Goal: Information Seeking & Learning: Learn about a topic

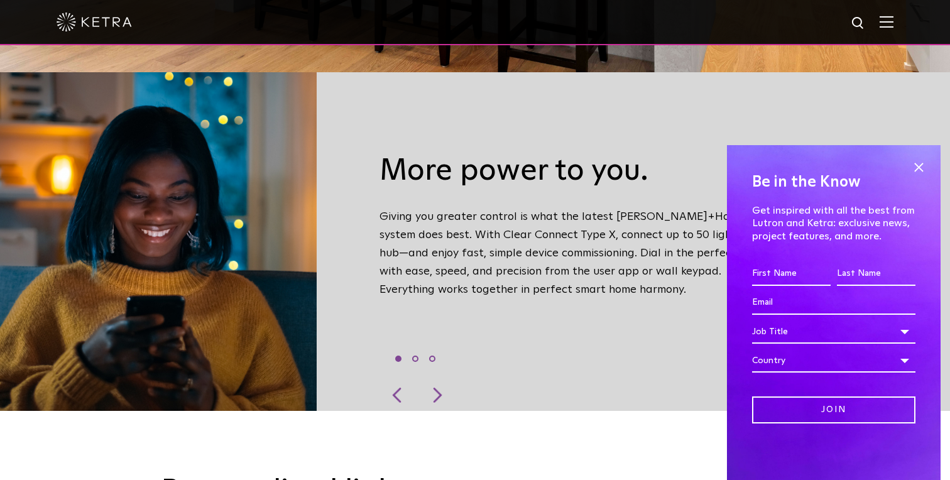
scroll to position [413, 0]
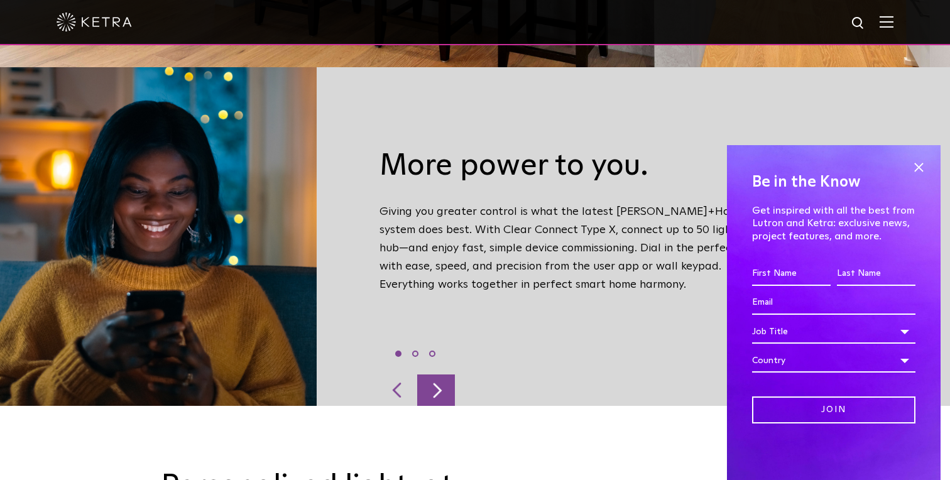
click at [436, 374] on div at bounding box center [436, 389] width 38 height 31
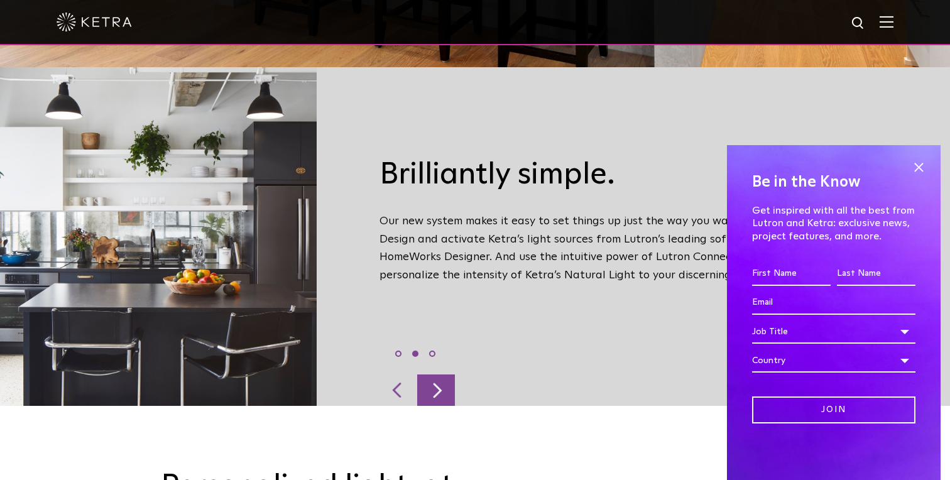
click at [436, 374] on div at bounding box center [436, 389] width 38 height 31
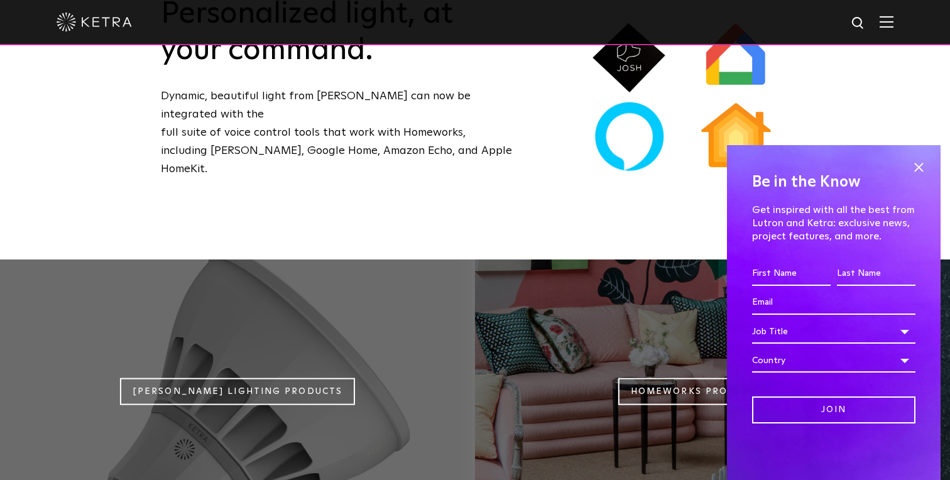
scroll to position [969, 0]
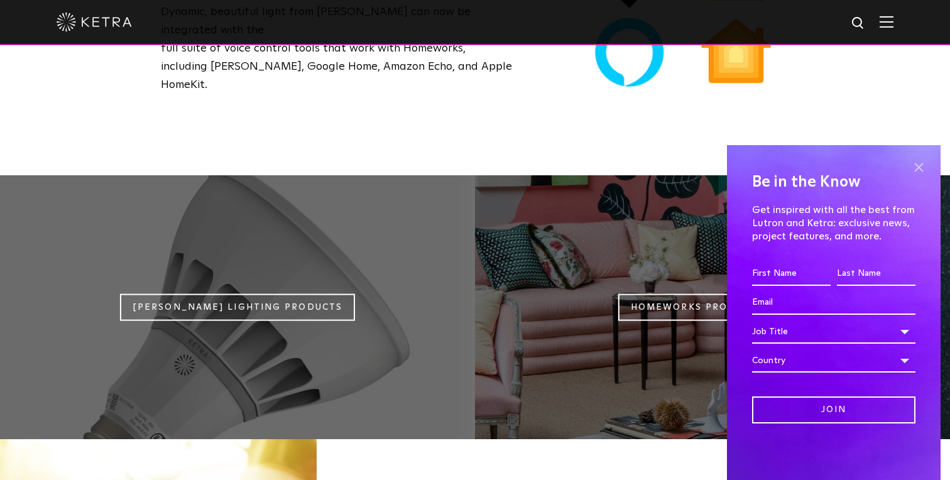
click at [924, 158] on span at bounding box center [918, 167] width 19 height 19
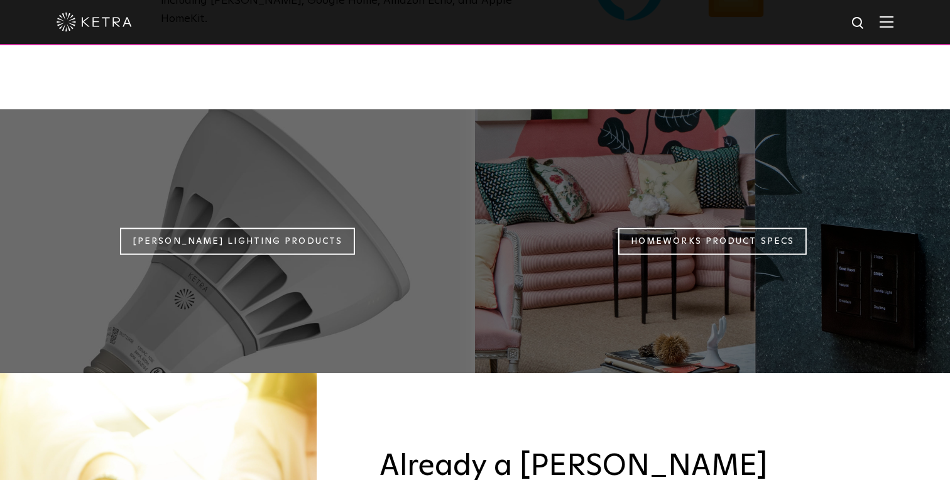
scroll to position [1020, 0]
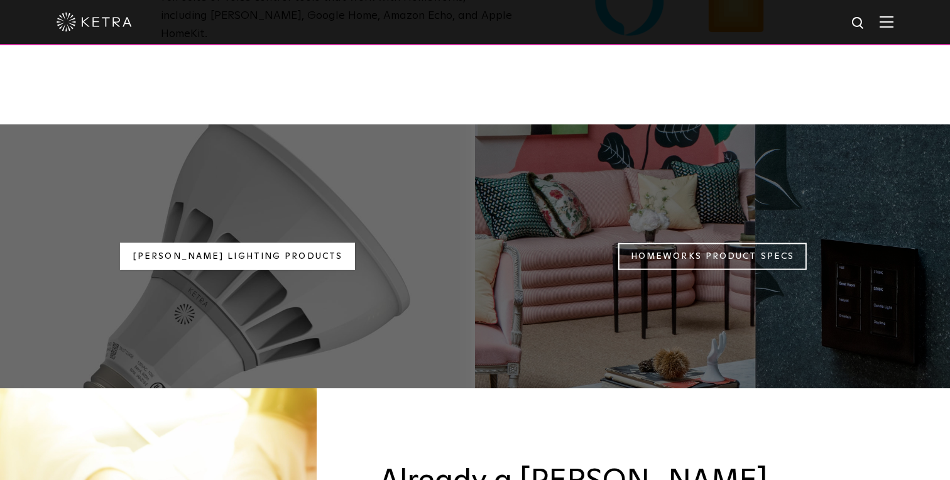
click at [285, 243] on link "[PERSON_NAME] Lighting Products" at bounding box center [237, 256] width 235 height 27
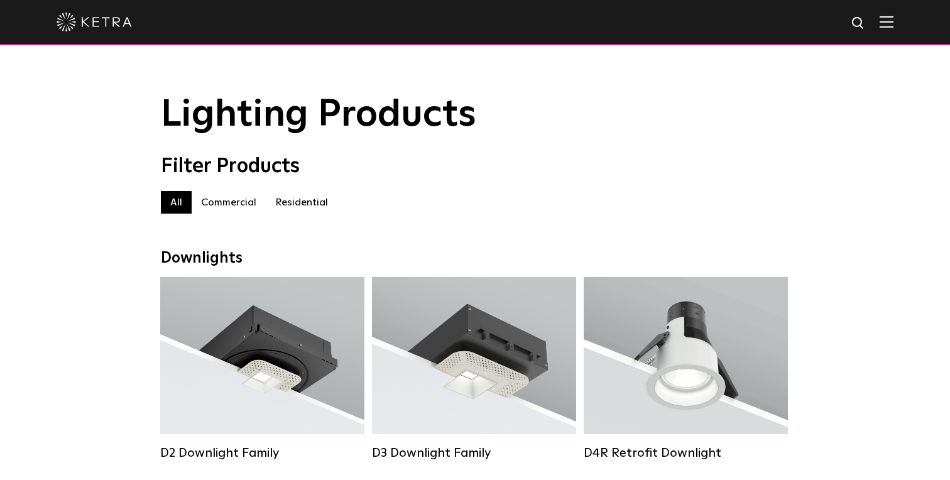
click at [312, 191] on label "Residential" at bounding box center [302, 202] width 72 height 23
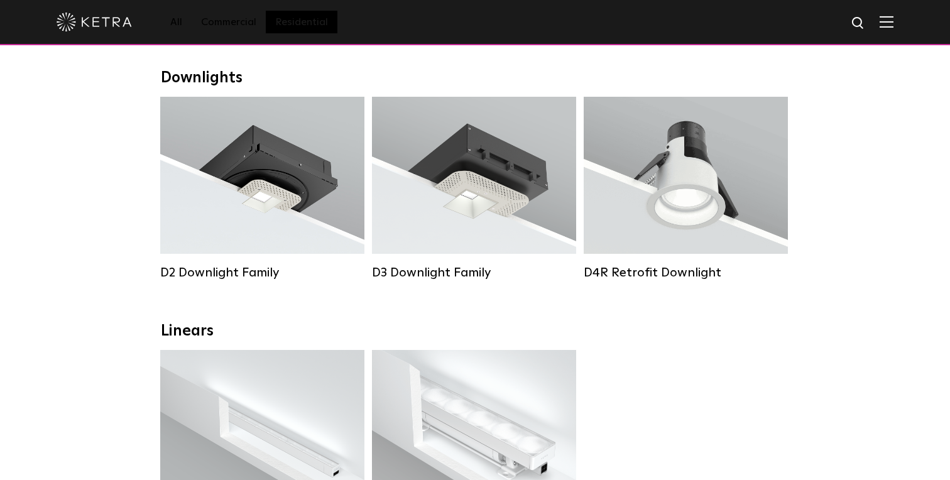
scroll to position [195, 0]
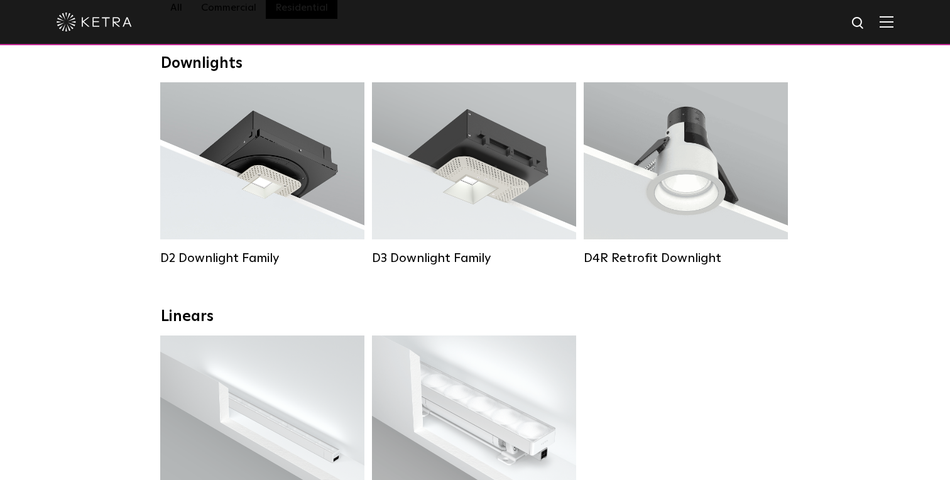
click at [888, 12] on div at bounding box center [475, 22] width 837 height 44
click at [887, 23] on img at bounding box center [886, 22] width 14 height 12
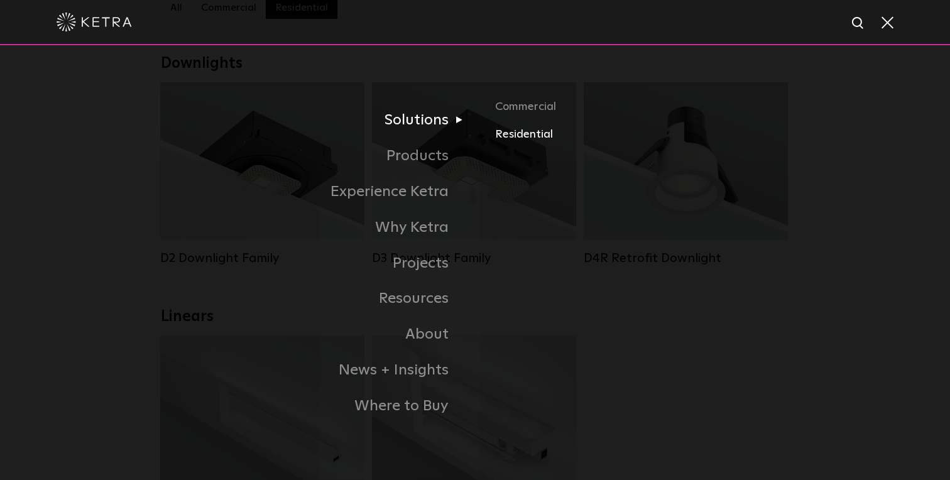
click at [502, 131] on link "Residential" at bounding box center [642, 134] width 294 height 18
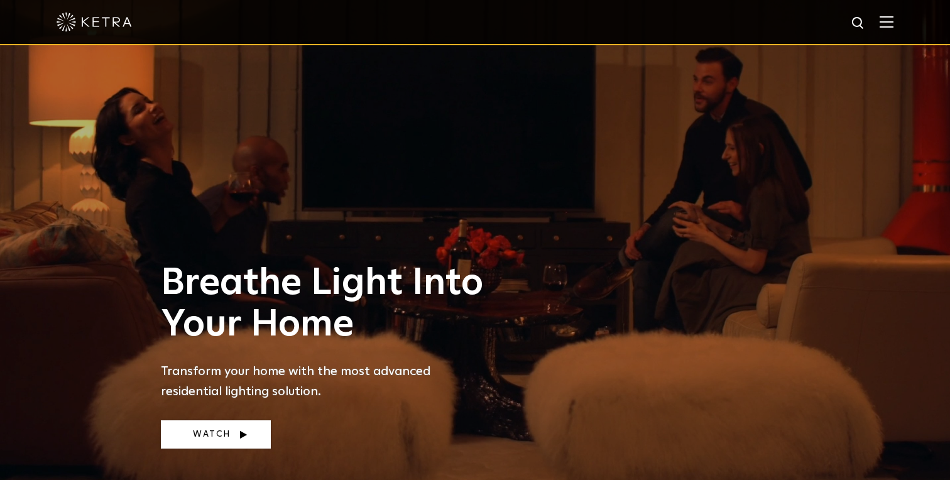
click at [225, 432] on link "Watch" at bounding box center [216, 434] width 110 height 28
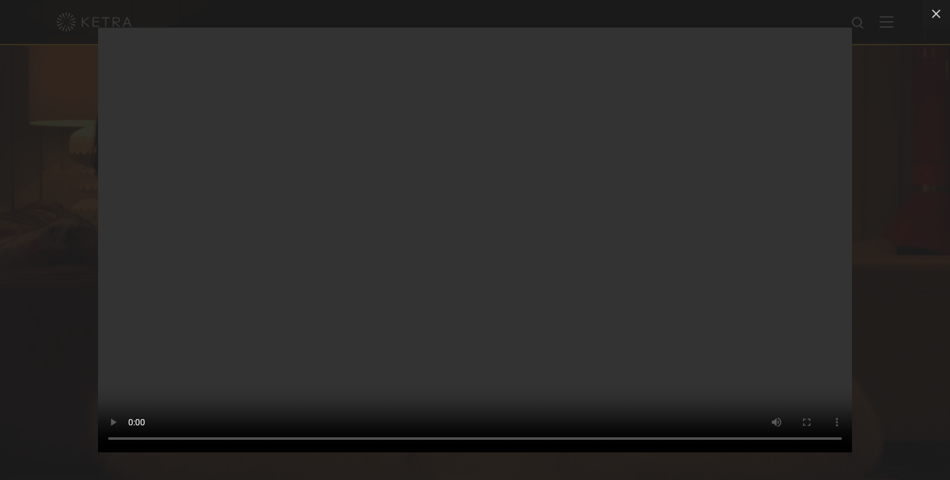
click at [887, 169] on div "Your browser doesn't support HTML5 video" at bounding box center [475, 240] width 950 height 480
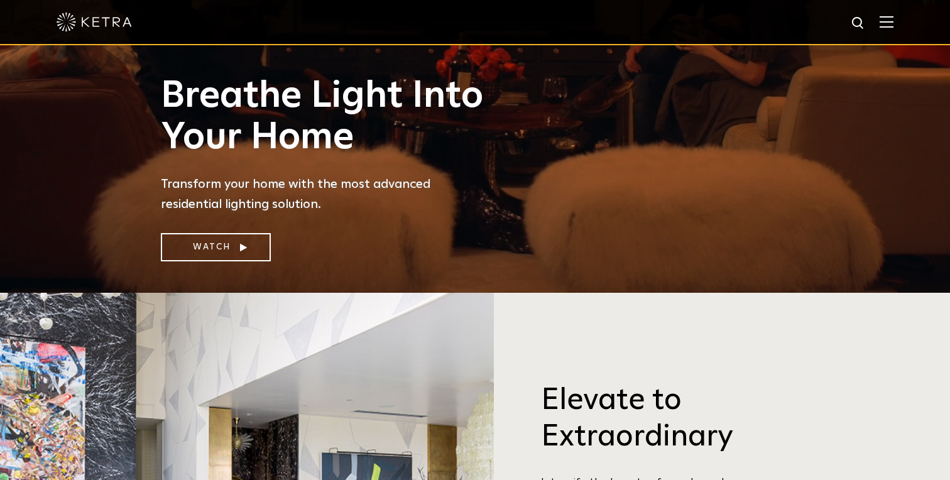
scroll to position [193, 0]
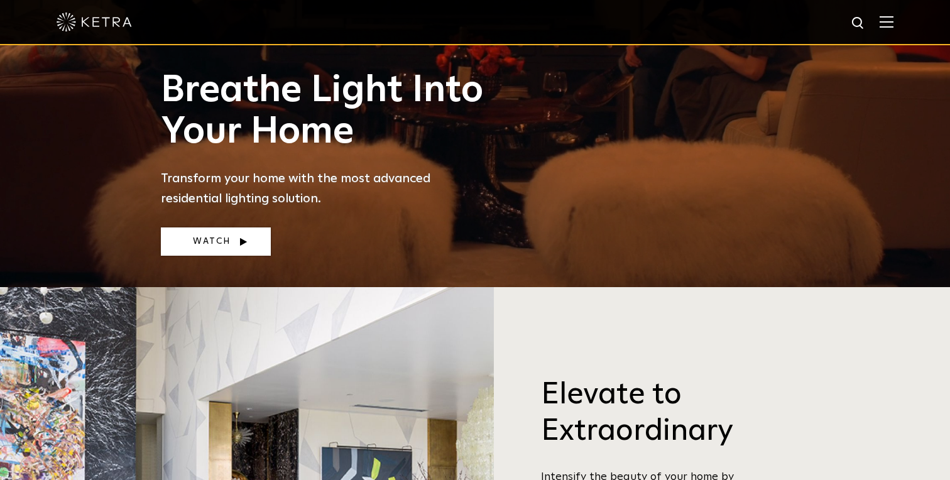
click at [195, 240] on link "Watch" at bounding box center [216, 241] width 110 height 28
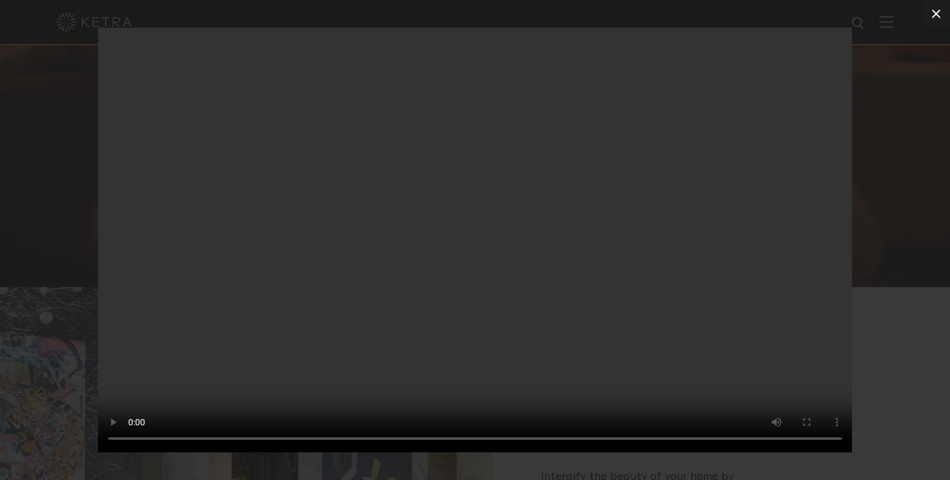
click at [936, 16] on icon at bounding box center [935, 13] width 15 height 15
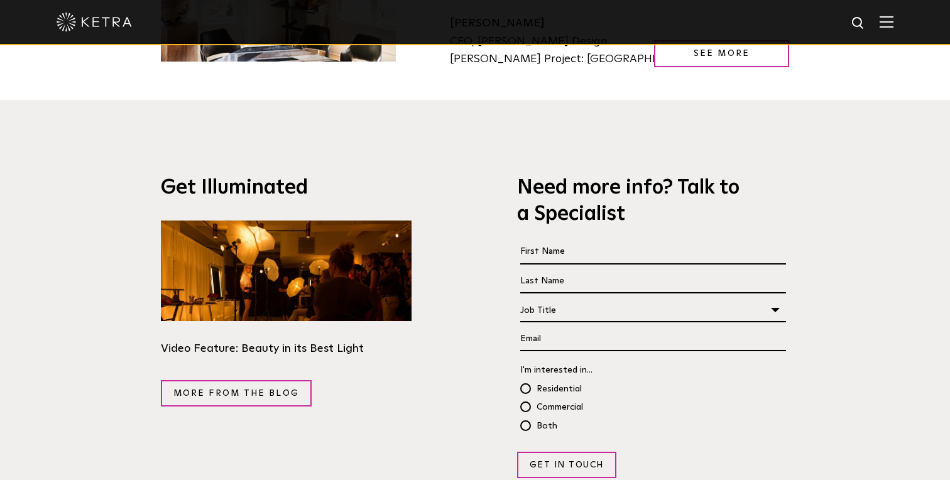
scroll to position [2115, 0]
